Goal: Information Seeking & Learning: Learn about a topic

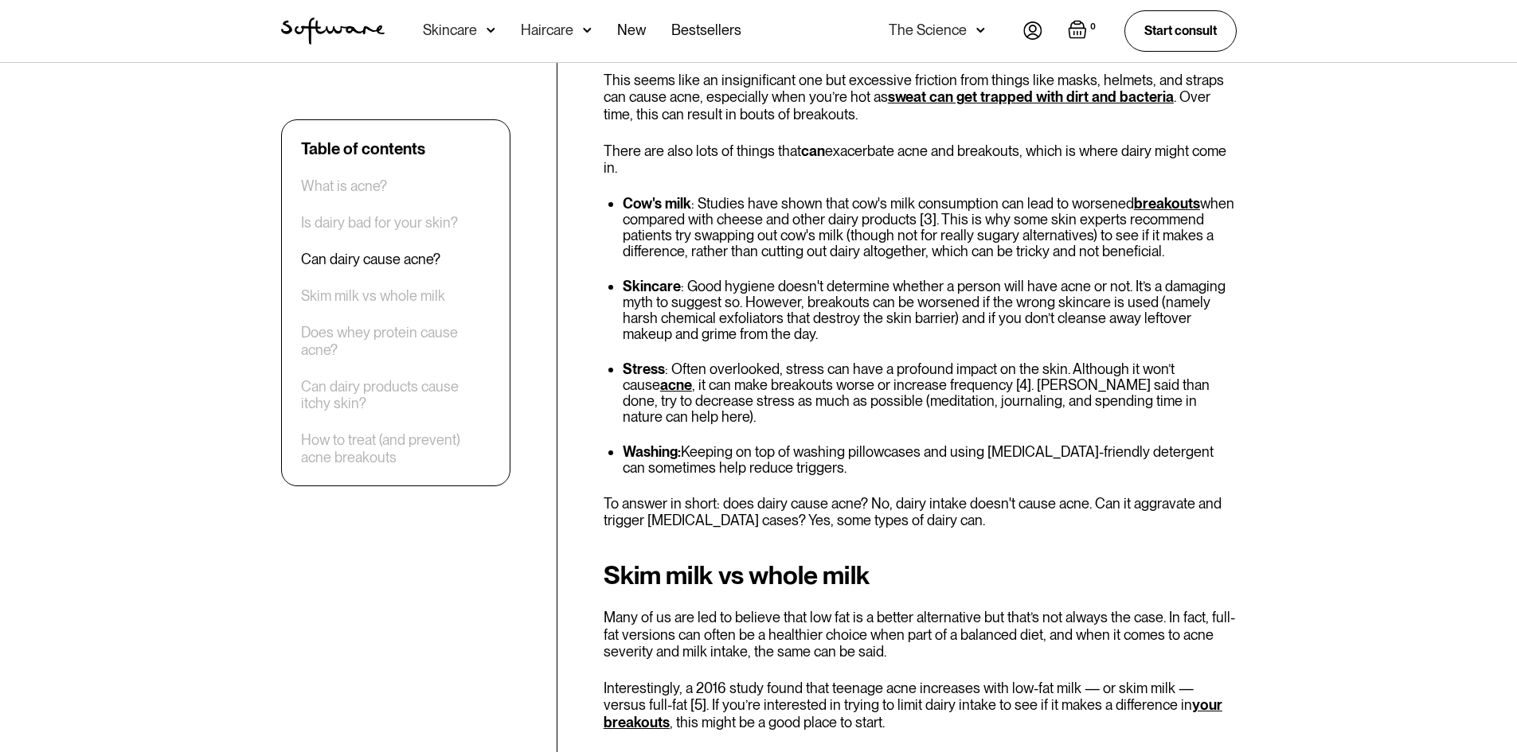
scroll to position [1831, 0]
drag, startPoint x: 1186, startPoint y: 231, endPoint x: 616, endPoint y: 190, distance: 571.6
click at [616, 195] on ul "Cow's milk : Studies have shown that cow's milk consumption can lead to worsene…" at bounding box center [920, 227] width 633 height 64
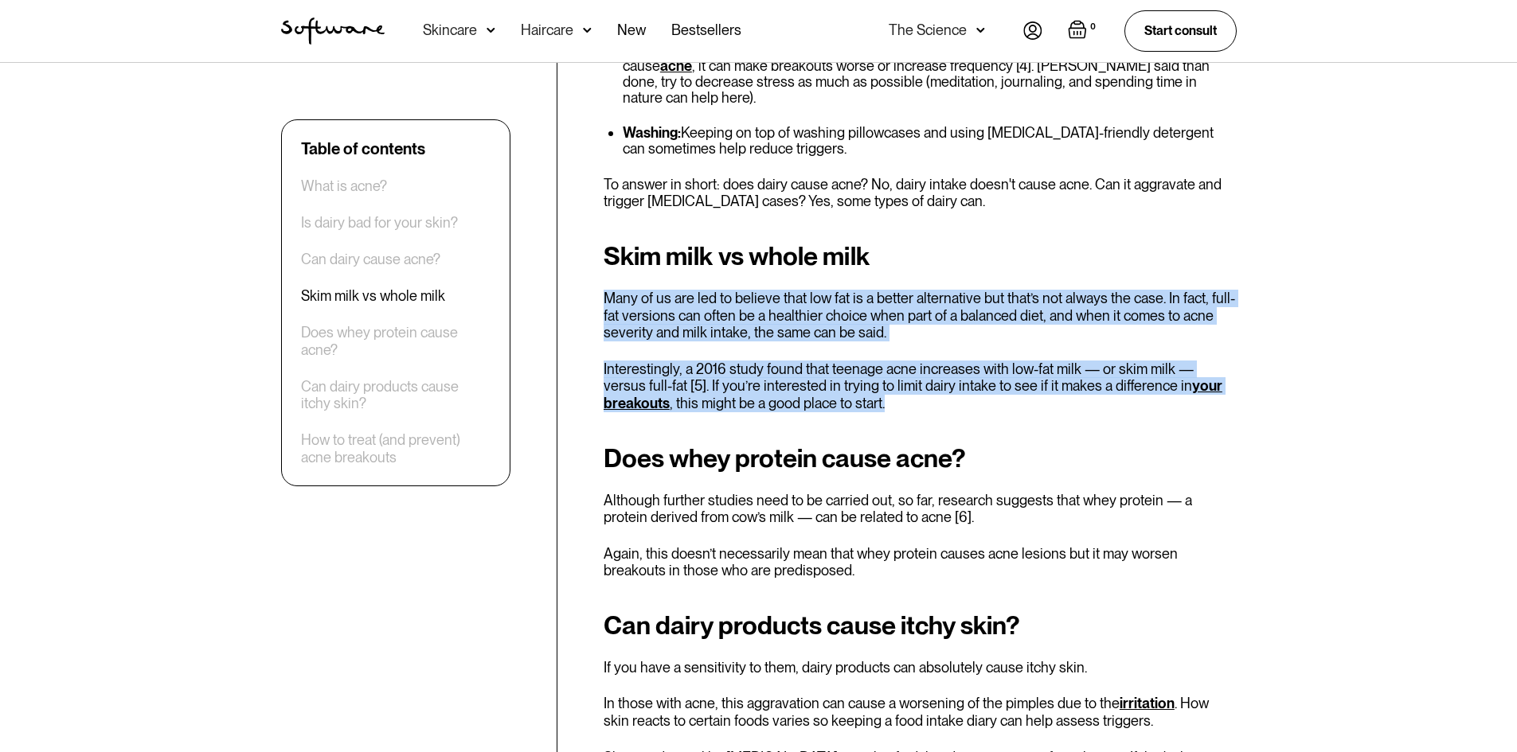
drag, startPoint x: 605, startPoint y: 260, endPoint x: 893, endPoint y: 372, distance: 309.4
click at [893, 372] on div "Skim milk vs whole milk Many of us are led to believe that low fat is a better …" at bounding box center [920, 327] width 633 height 170
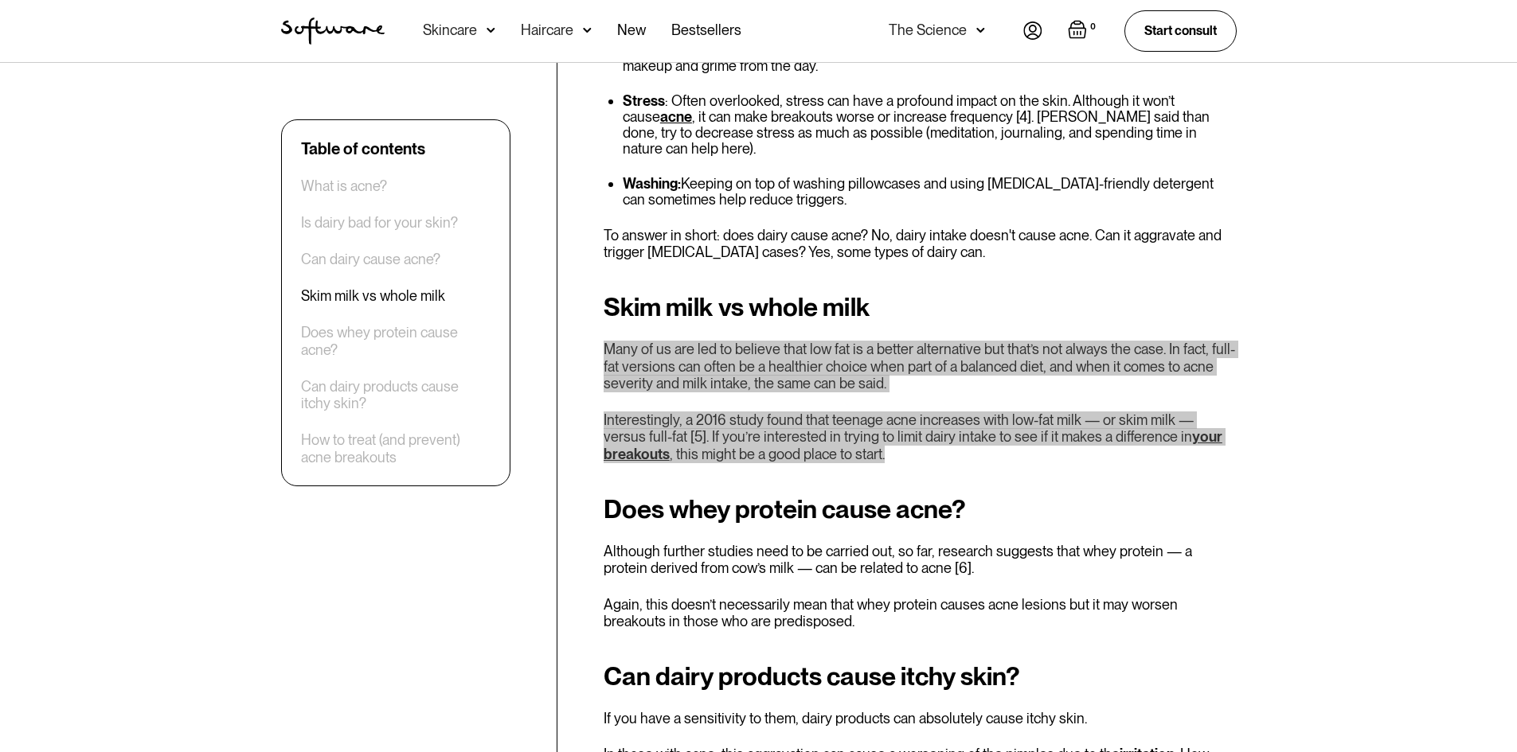
scroll to position [2070, 0]
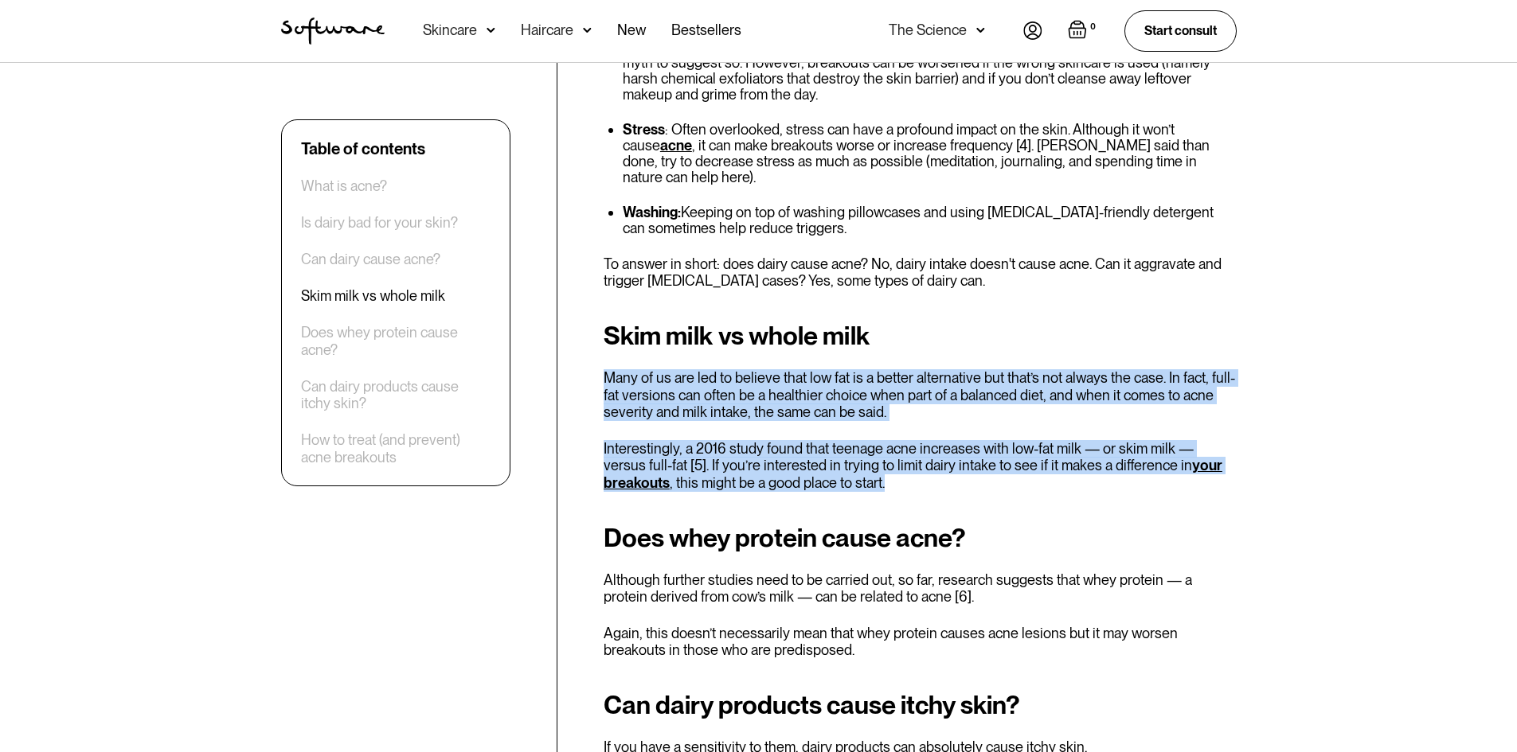
click at [1345, 369] on div "Table of contents What is acne? Is dairy bad for your skin? Can dairy cause acn…" at bounding box center [758, 528] width 1517 height 4074
drag, startPoint x: 913, startPoint y: 450, endPoint x: 596, endPoint y: 307, distance: 348.2
click at [596, 307] on div "Table of contents What is acne? Is dairy bad for your skin? Can dairy cause acn…" at bounding box center [759, 527] width 994 height 3971
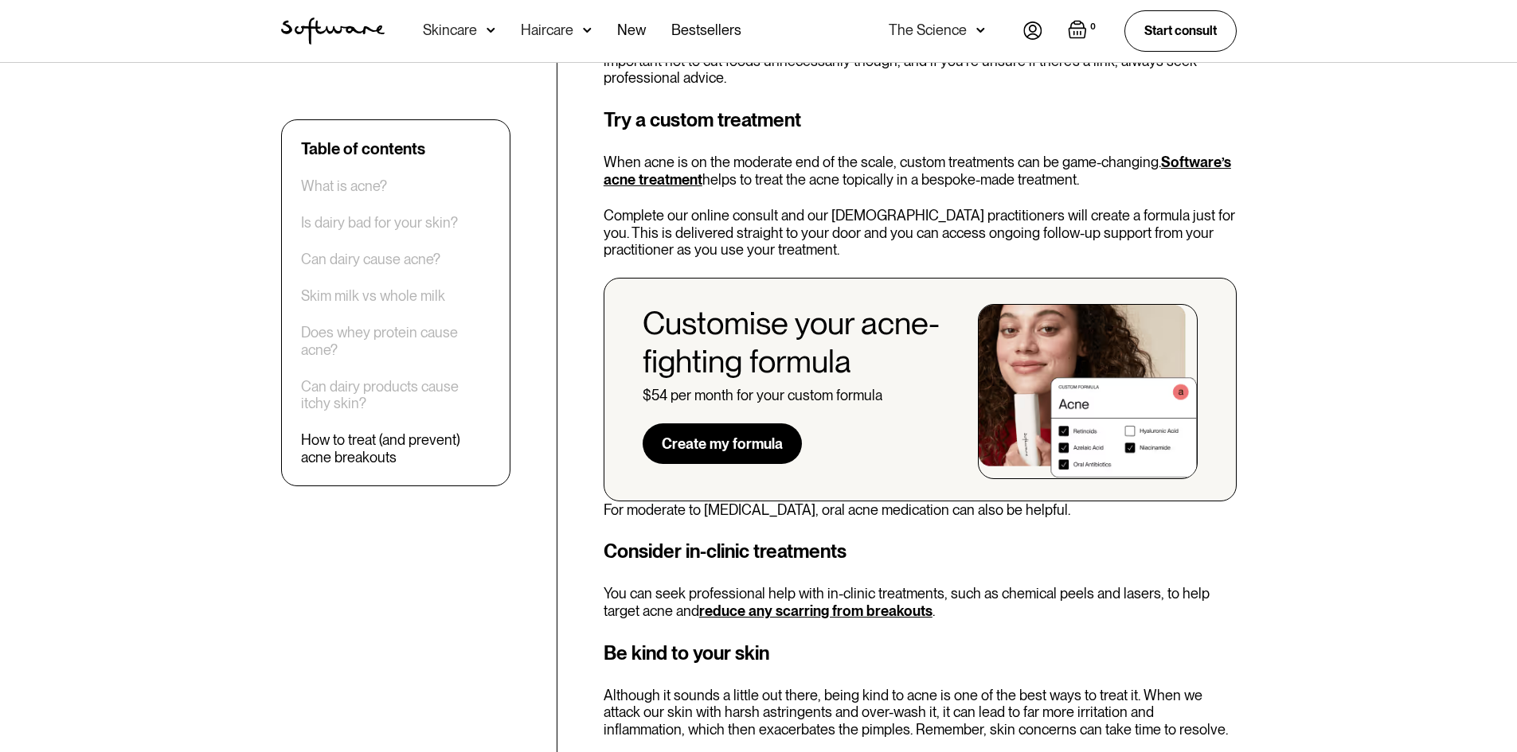
scroll to position [3822, 0]
